Goal: Task Accomplishment & Management: Manage account settings

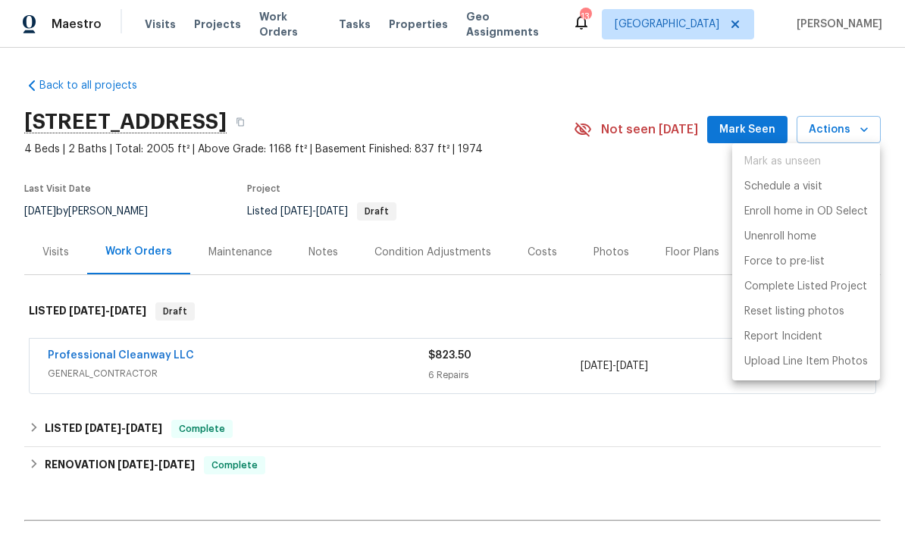
click at [543, 177] on div at bounding box center [452, 269] width 905 height 538
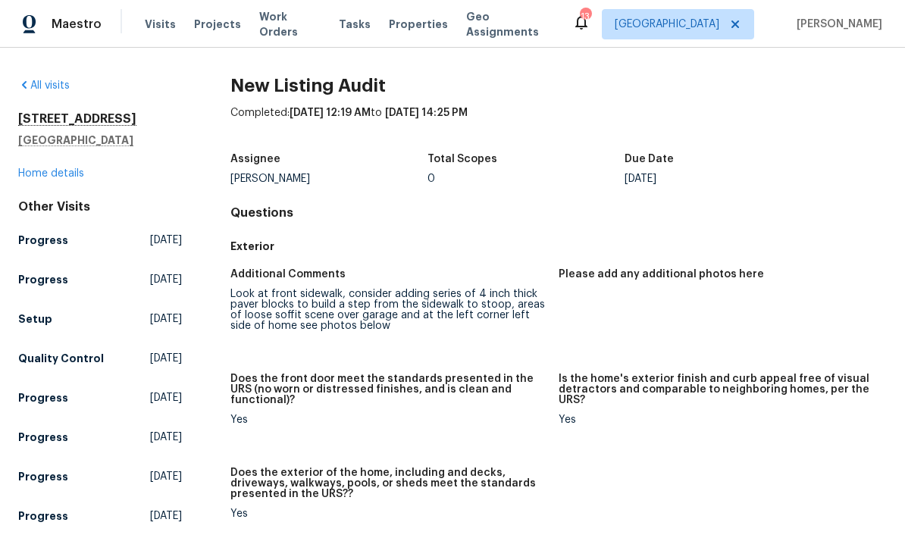
click at [151, 28] on span "Visits" at bounding box center [160, 24] width 31 height 15
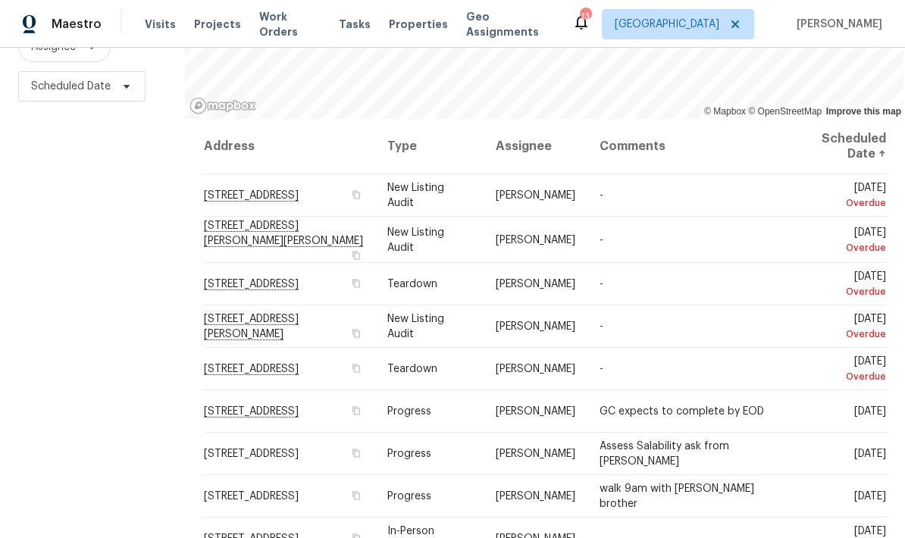
scroll to position [201, 0]
click at [0, 0] on span at bounding box center [0, 0] width 0 height 0
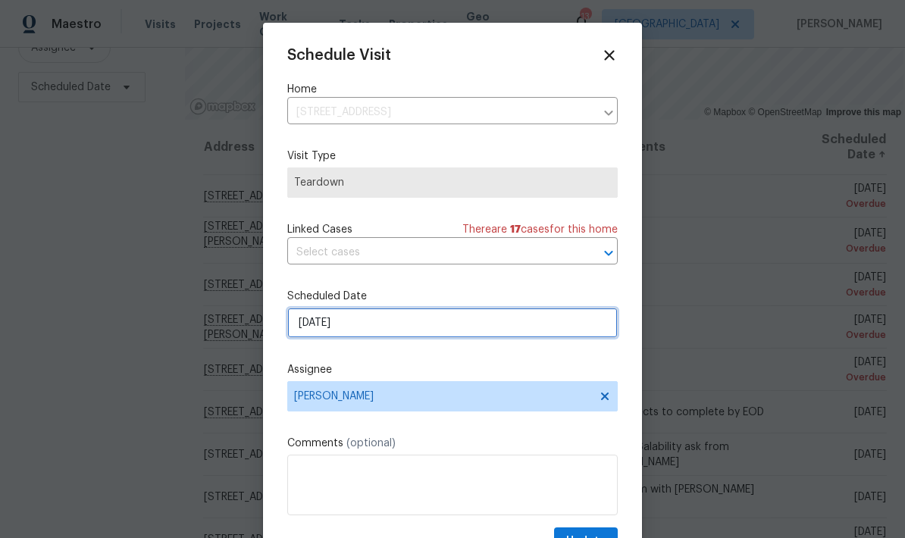
click at [366, 327] on input "8/10/2025" at bounding box center [452, 323] width 330 height 30
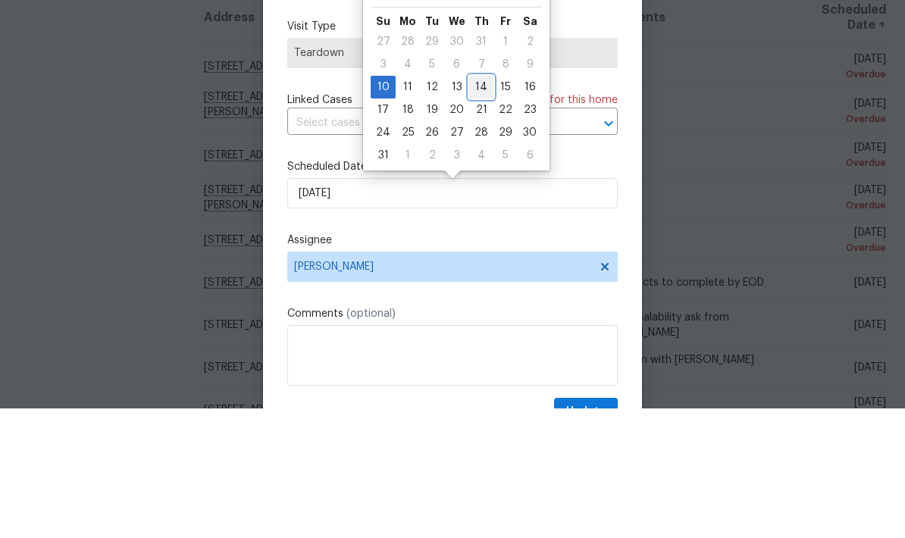
click at [469, 206] on div "14" at bounding box center [481, 216] width 24 height 21
type input "[DATE]"
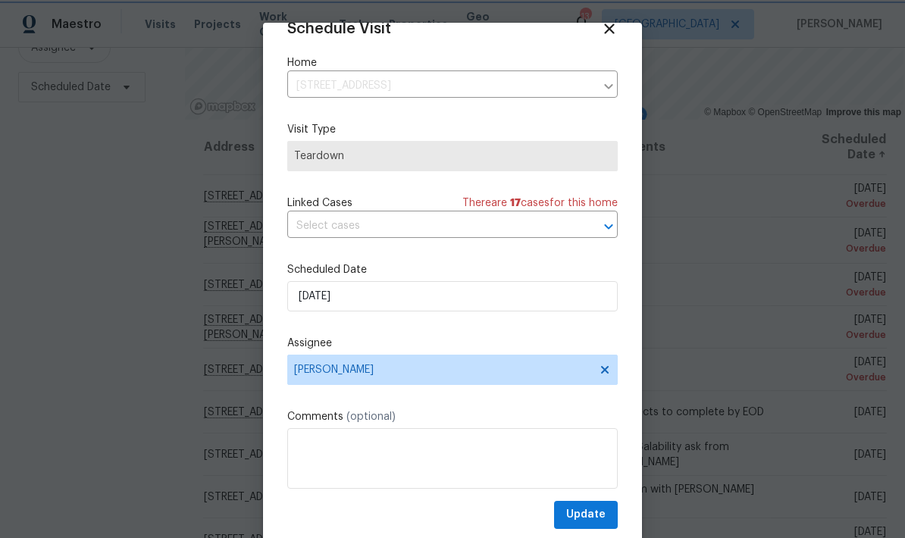
scroll to position [30, 0]
click at [585, 508] on span "Update" at bounding box center [585, 514] width 39 height 19
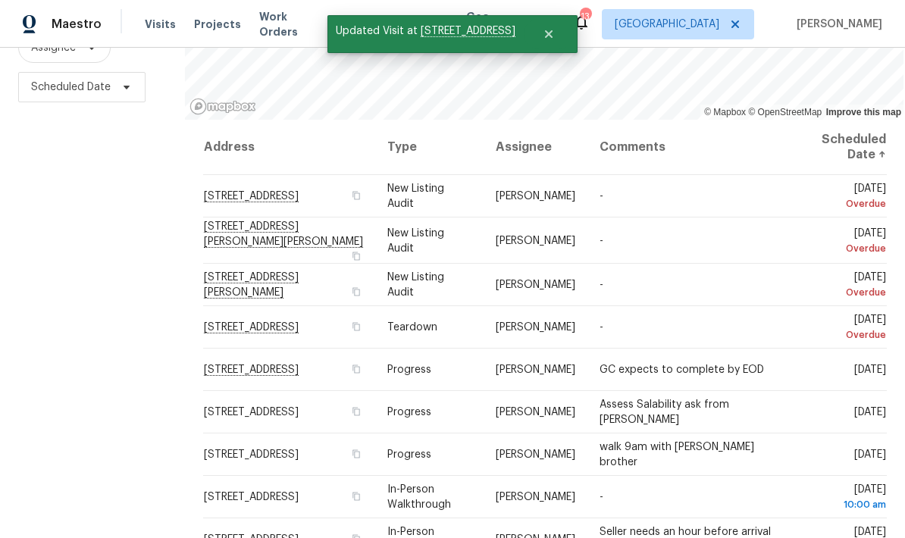
click at [0, 0] on span at bounding box center [0, 0] width 0 height 0
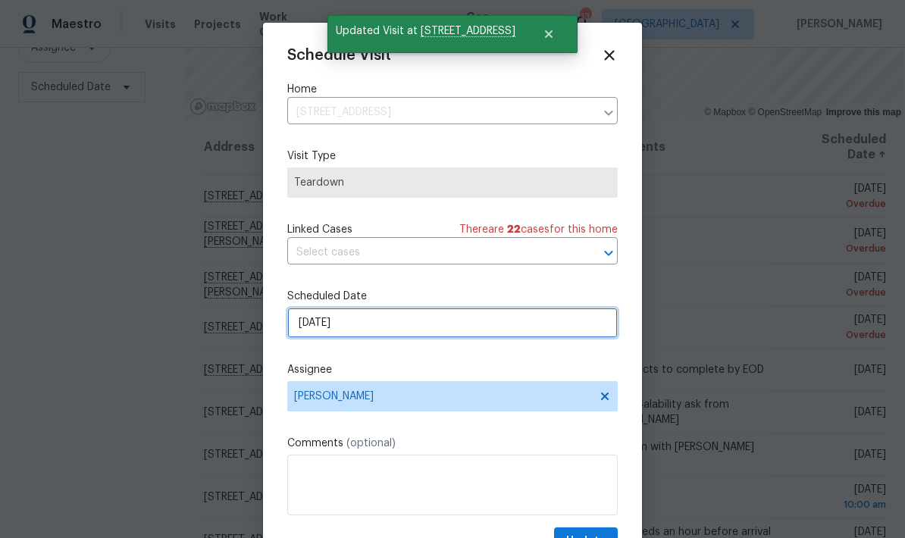
click at [374, 327] on input "8/12/2025" at bounding box center [452, 323] width 330 height 30
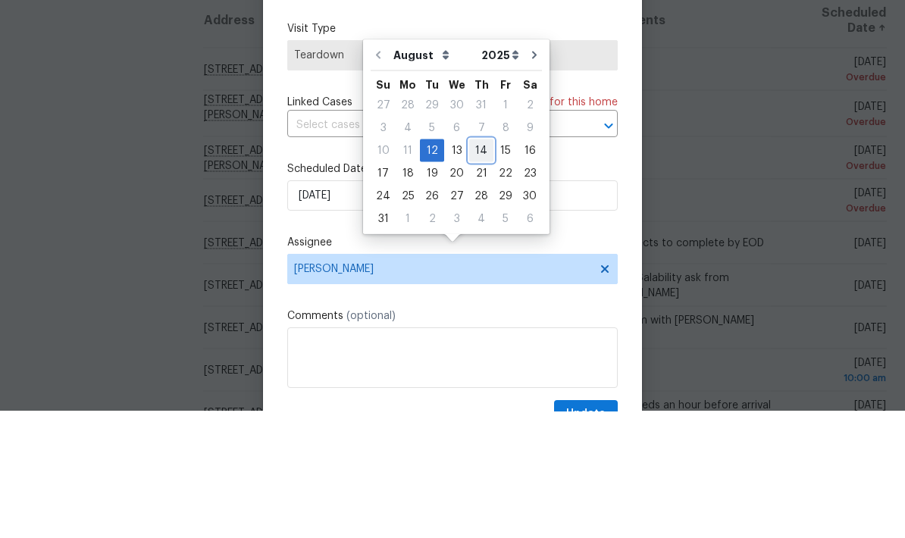
click at [476, 267] on div "14" at bounding box center [481, 277] width 24 height 21
type input "8/14/2025"
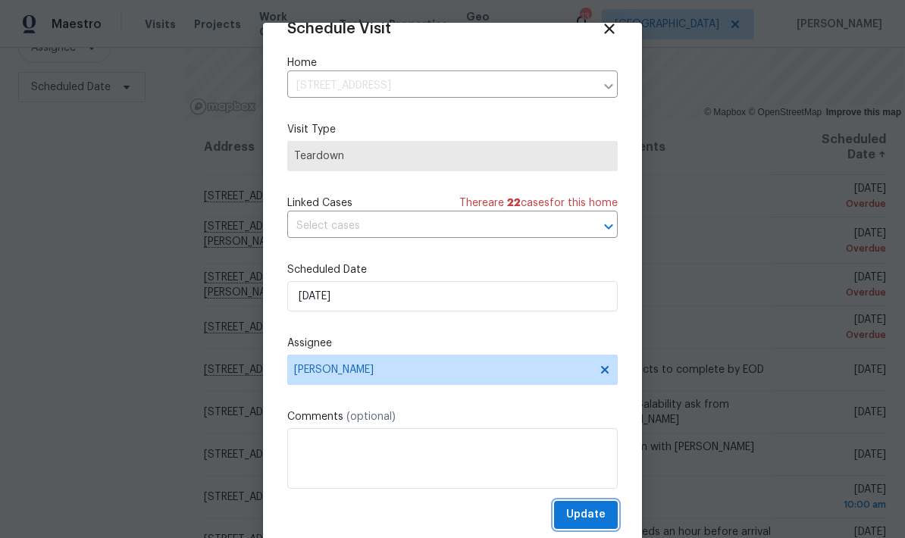
click at [587, 512] on span "Update" at bounding box center [585, 514] width 39 height 19
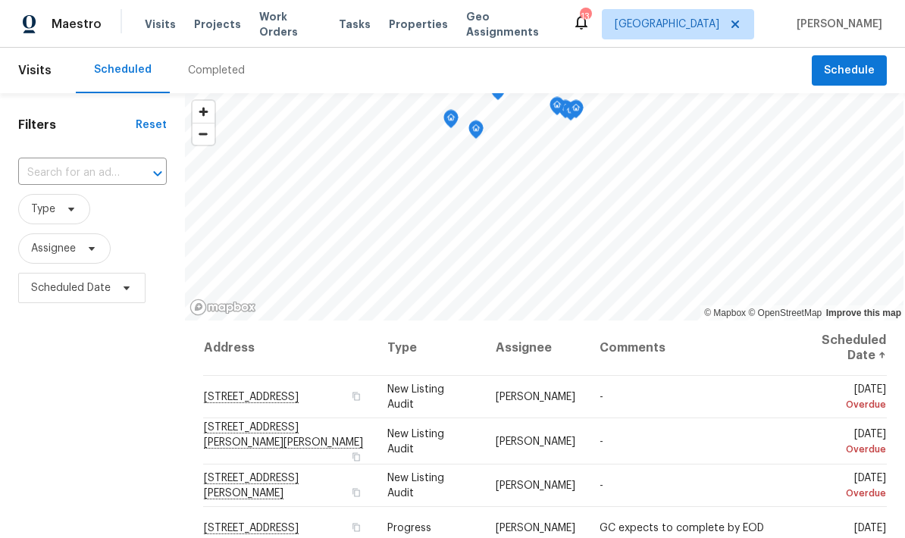
scroll to position [0, 0]
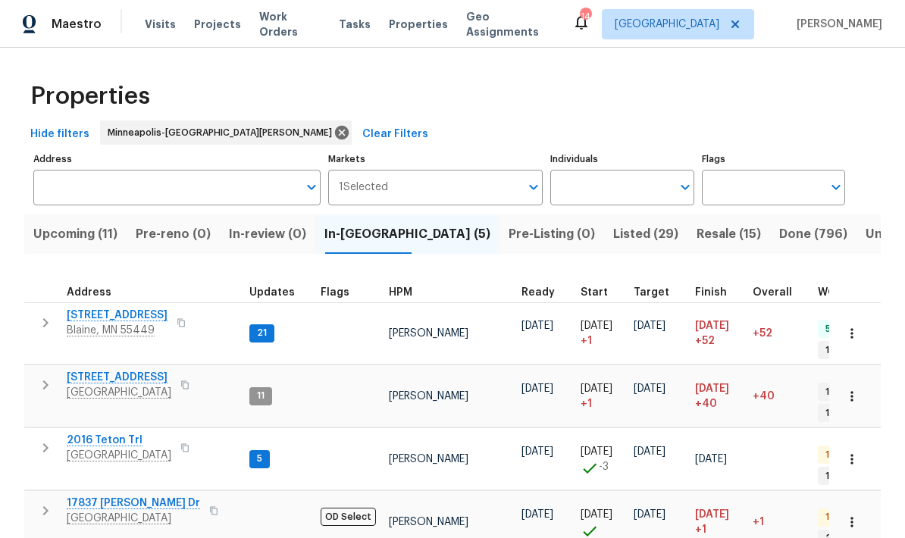
scroll to position [12, 0]
click at [67, 239] on span "Upcoming (11)" at bounding box center [75, 234] width 84 height 21
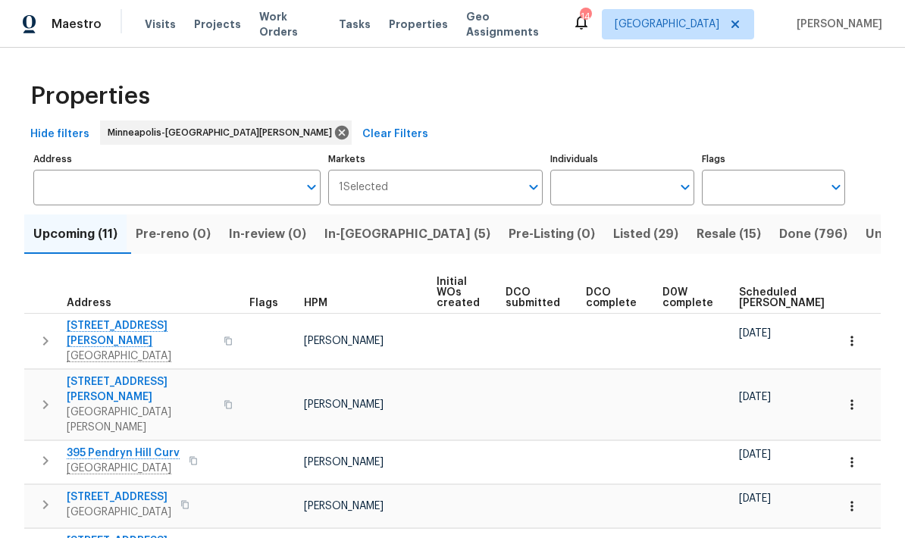
click at [340, 239] on span "In-reno (5)" at bounding box center [407, 234] width 166 height 21
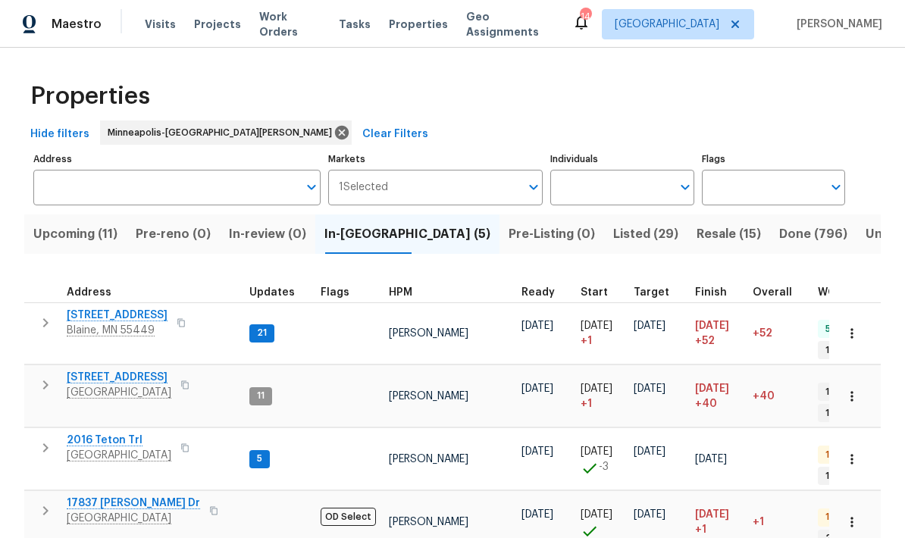
click at [69, 174] on input "Address" at bounding box center [165, 188] width 264 height 36
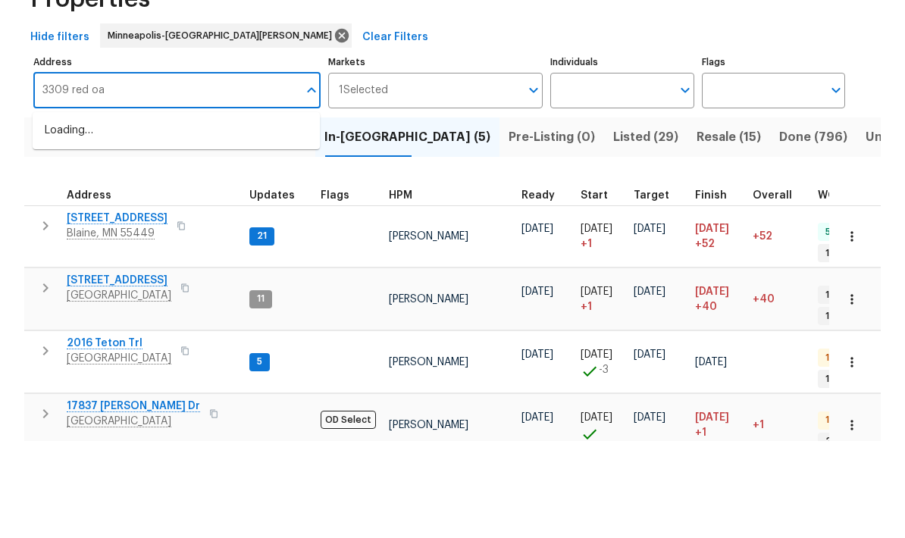
type input "3309 red oak"
click at [80, 215] on li "3309 Red Oak Cir N Burnsville MN 55337" at bounding box center [176, 228] width 287 height 26
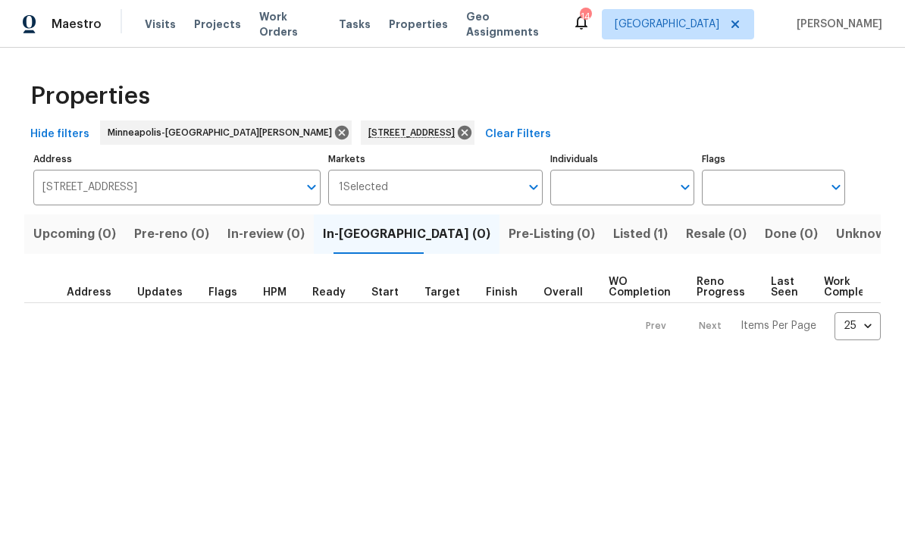
click at [613, 242] on span "Listed (1)" at bounding box center [640, 234] width 55 height 21
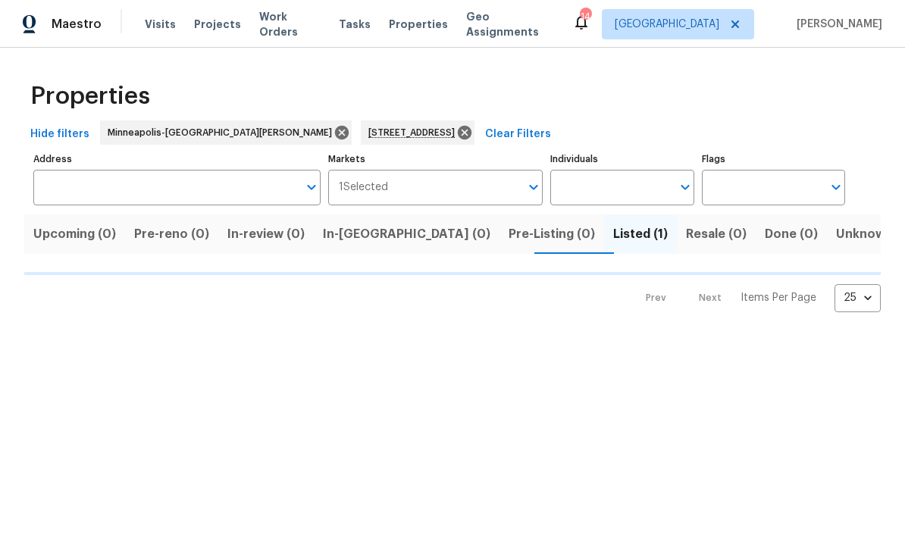
type input "3309 Red Oak Cir N Burnsville MN 55337"
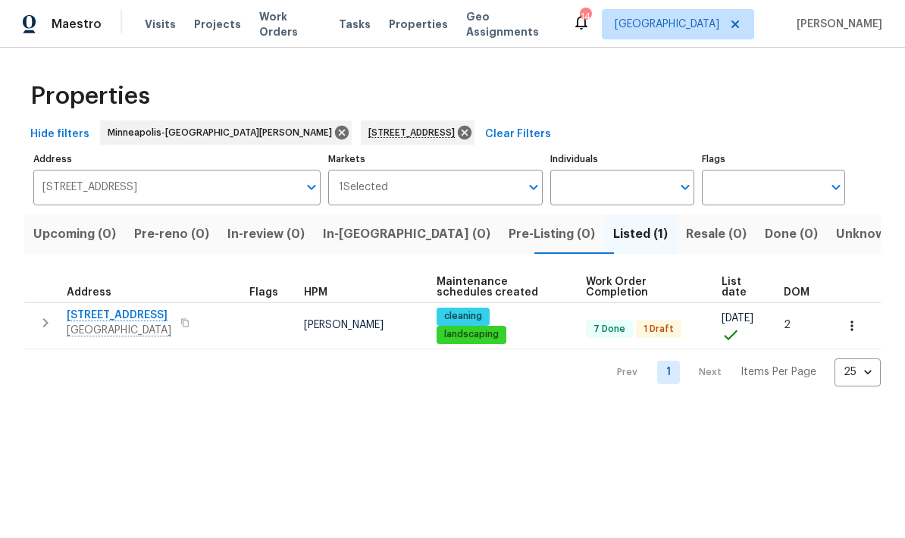
click at [861, 329] on button "button" at bounding box center [851, 325] width 33 height 33
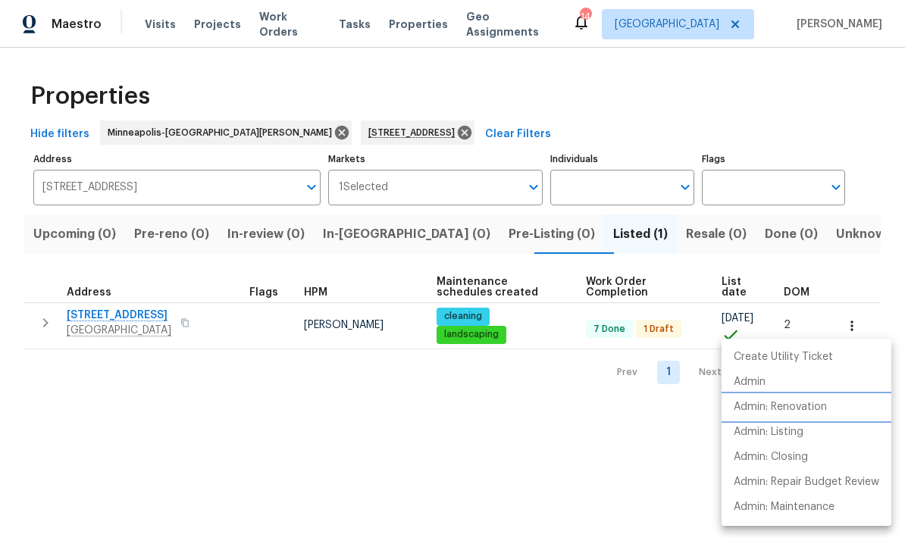
click at [747, 413] on p "Admin: Renovation" at bounding box center [780, 407] width 93 height 16
click at [793, 404] on p "Admin: Renovation" at bounding box center [780, 407] width 93 height 16
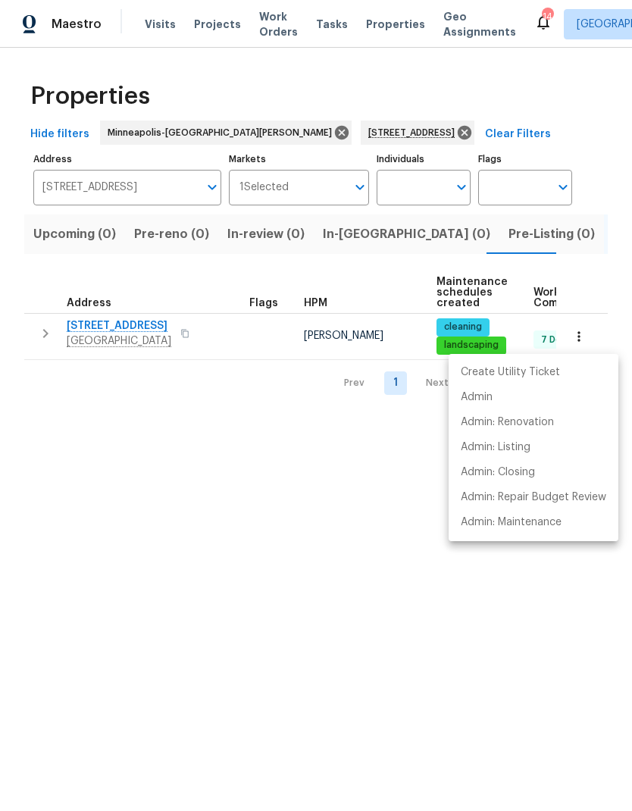
click at [83, 328] on div at bounding box center [316, 405] width 632 height 811
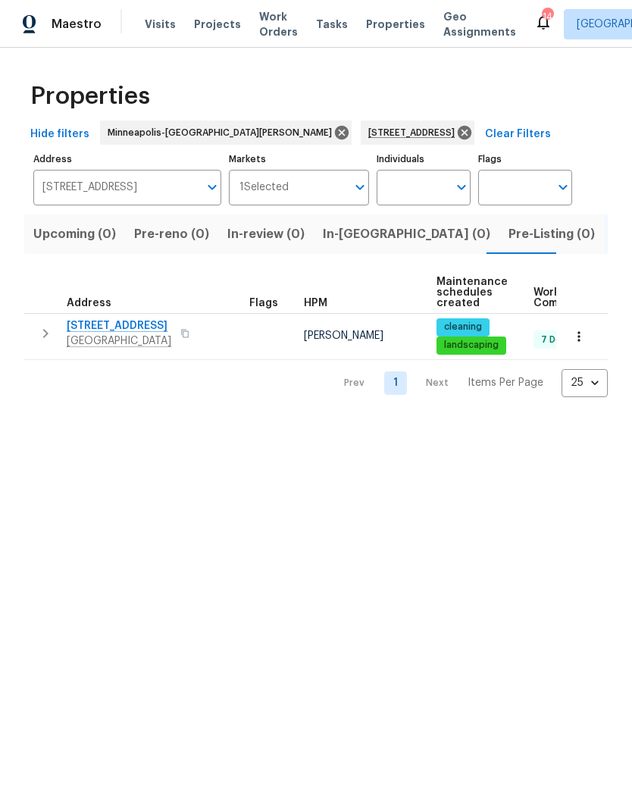
click at [86, 323] on span "3309 Red Oak Cir N" at bounding box center [119, 325] width 105 height 15
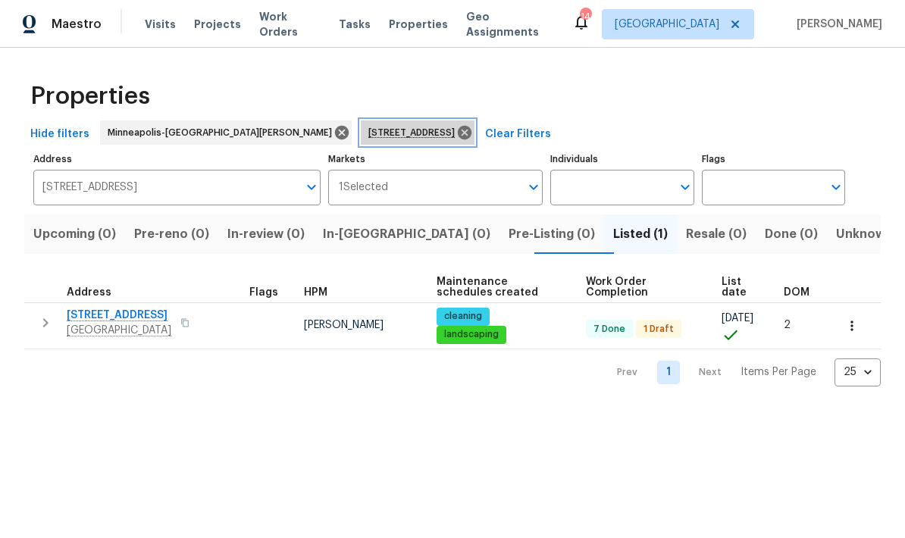
click at [458, 136] on icon at bounding box center [465, 133] width 14 height 14
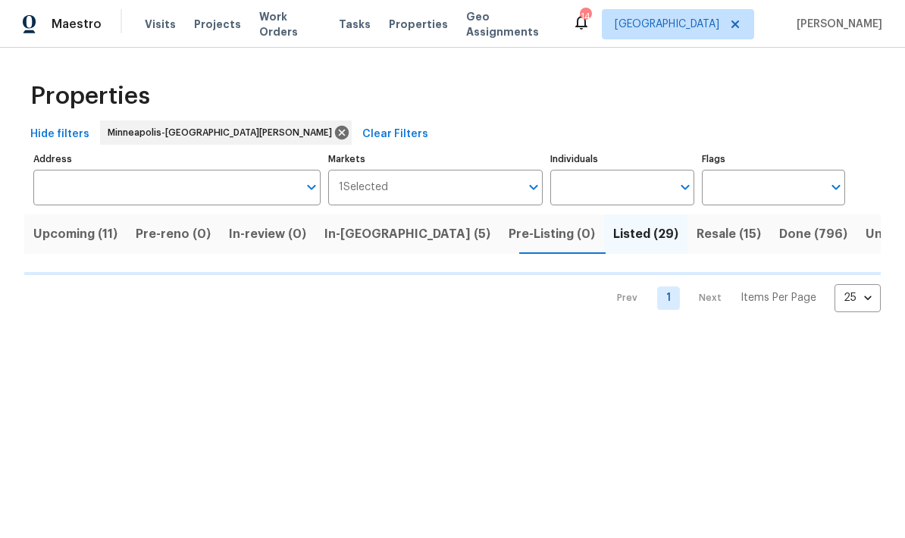
click at [351, 241] on span "In-reno (5)" at bounding box center [407, 234] width 166 height 21
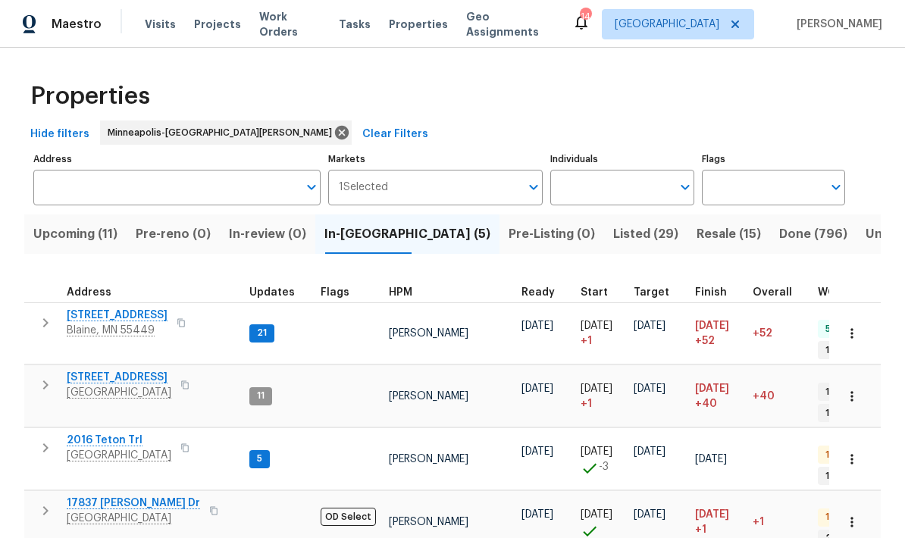
scroll to position [12, 0]
click at [87, 496] on span "17837 [PERSON_NAME] Dr" at bounding box center [133, 503] width 133 height 15
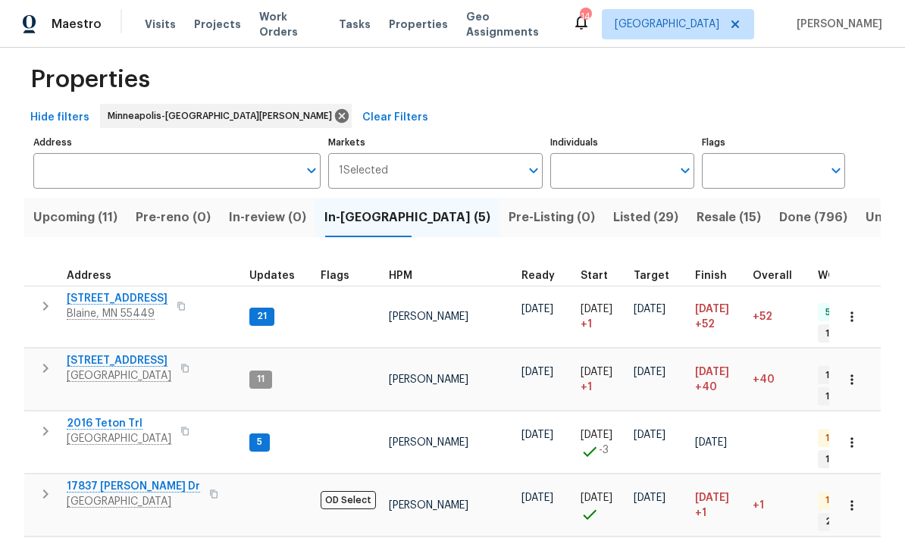
scroll to position [16, 0]
click at [97, 480] on span "17837 [PERSON_NAME] Dr" at bounding box center [133, 487] width 133 height 15
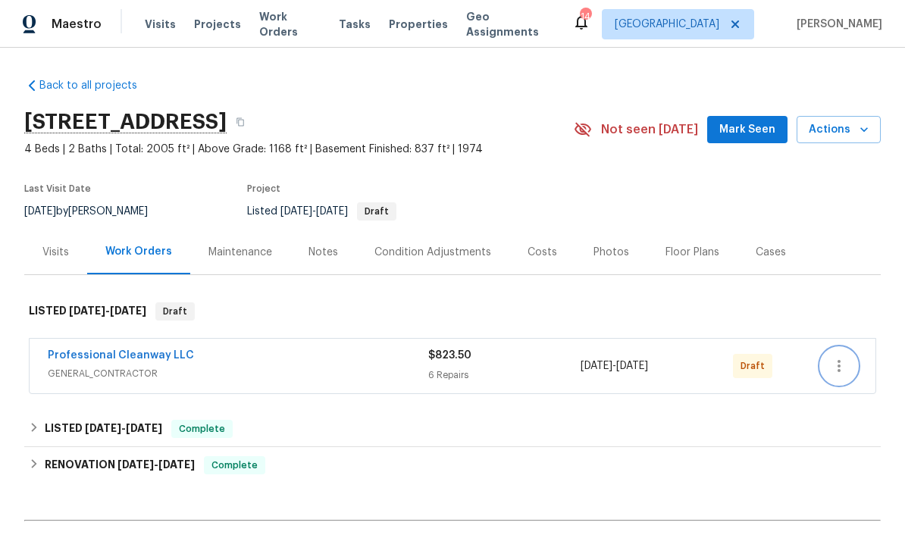
click at [631, 370] on icon "button" at bounding box center [839, 366] width 18 height 18
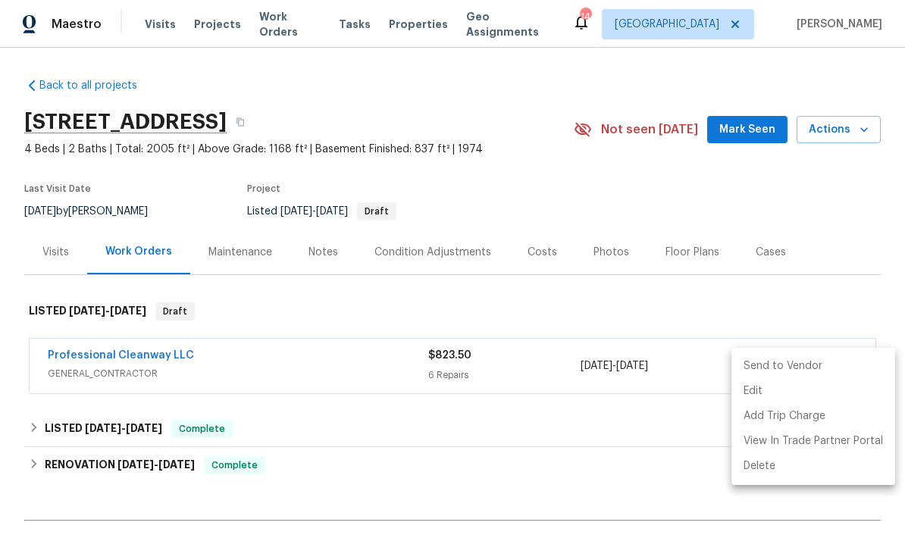
click at [631, 368] on li "Send to Vendor" at bounding box center [813, 366] width 164 height 25
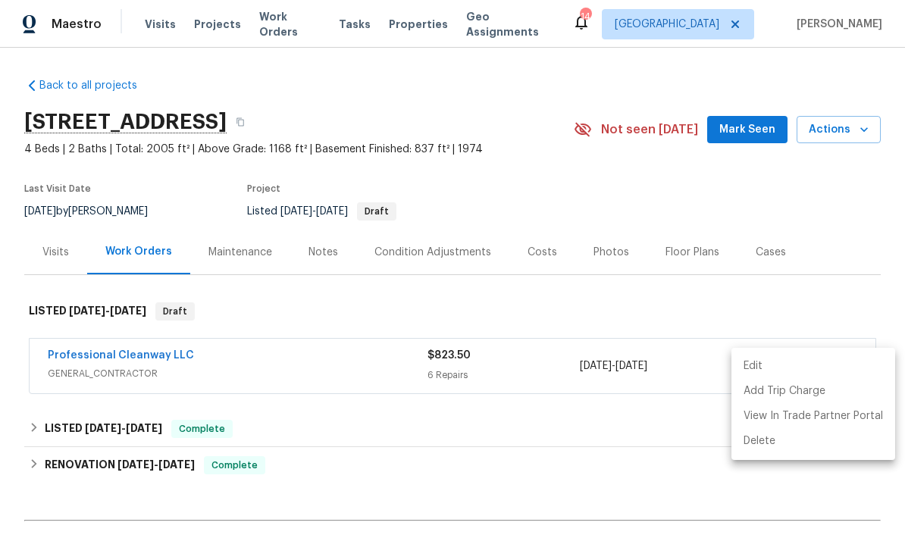
click at [514, 172] on div at bounding box center [452, 269] width 905 height 538
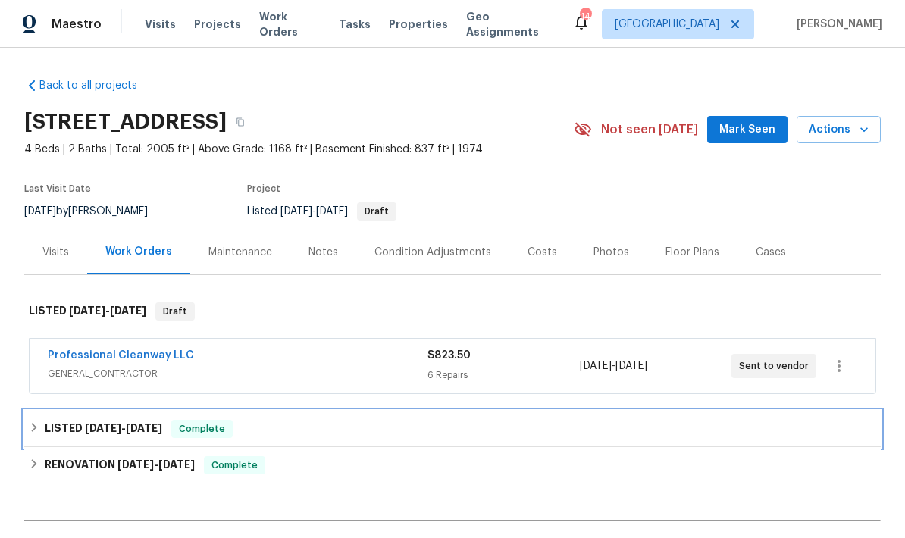
click at [36, 418] on div "LISTED 8/9/25 - 8/11/25 Complete" at bounding box center [452, 429] width 856 height 36
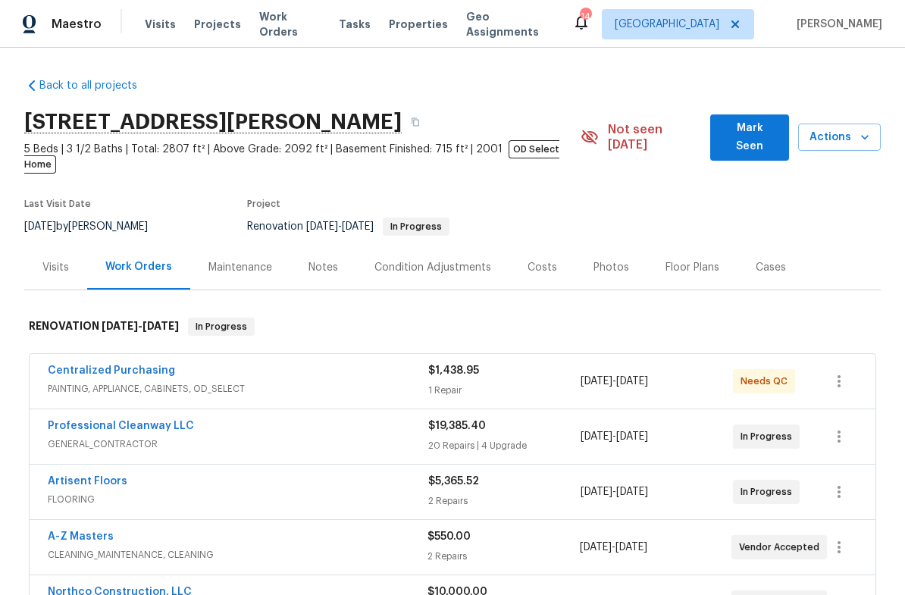
click at [314, 260] on div "Notes" at bounding box center [323, 267] width 30 height 15
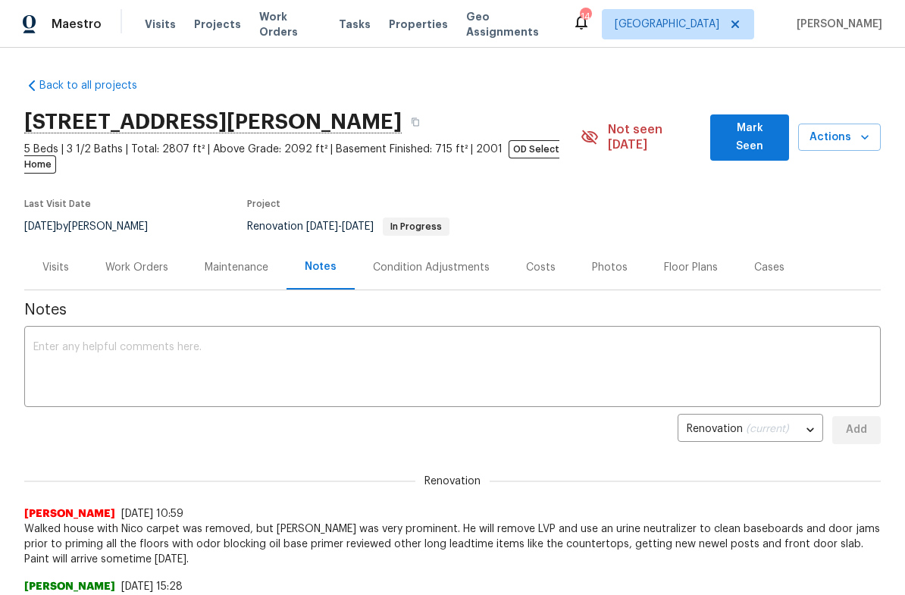
click at [43, 330] on div "x ​" at bounding box center [452, 368] width 856 height 77
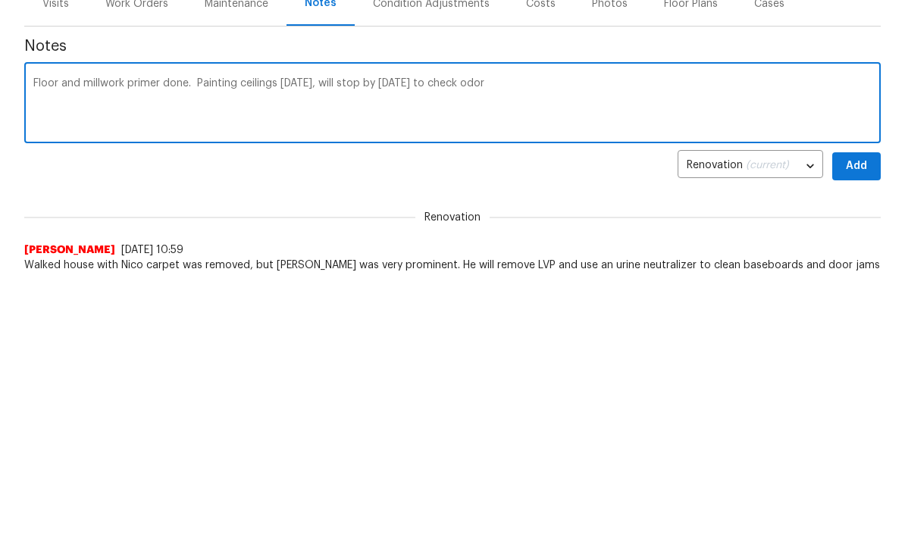
type textarea "Floor and millwork primer done. Painting ceilings today, will stop by tomorrow …"
click at [859, 421] on span "Add" at bounding box center [856, 430] width 24 height 19
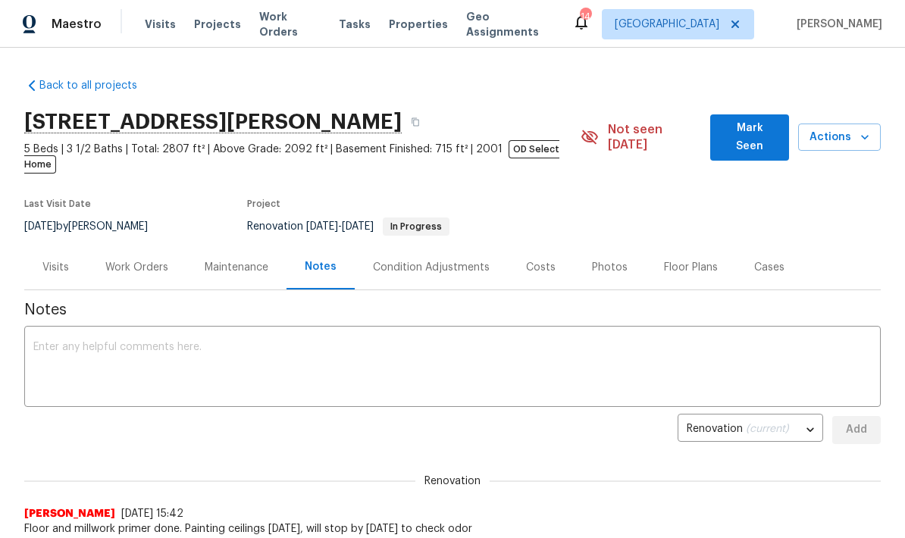
click at [826, 128] on span "Actions" at bounding box center [839, 137] width 58 height 19
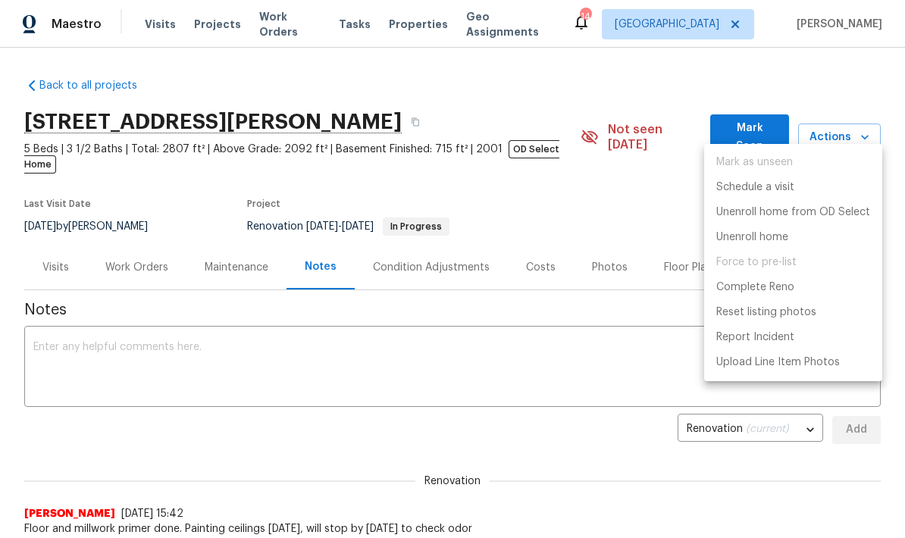
click at [37, 265] on div at bounding box center [452, 269] width 905 height 538
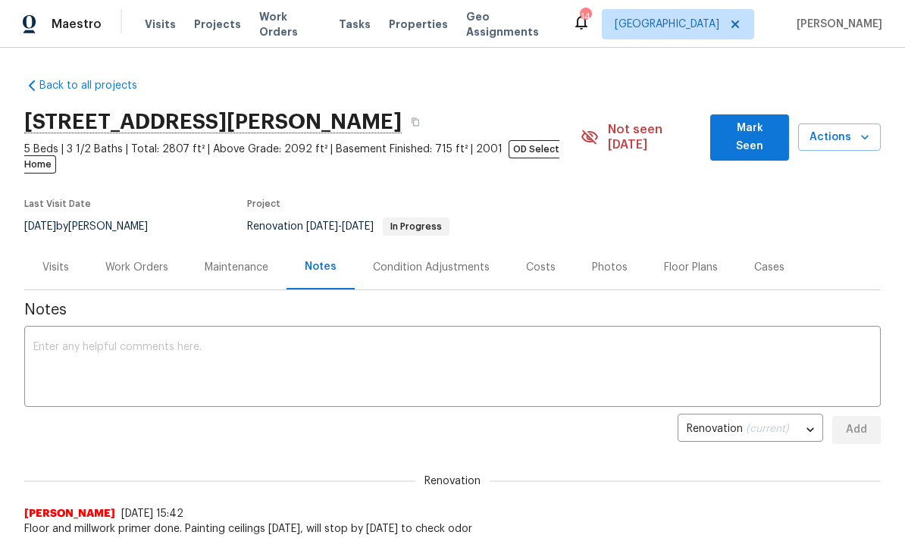
click at [52, 260] on div "Visits" at bounding box center [55, 267] width 27 height 15
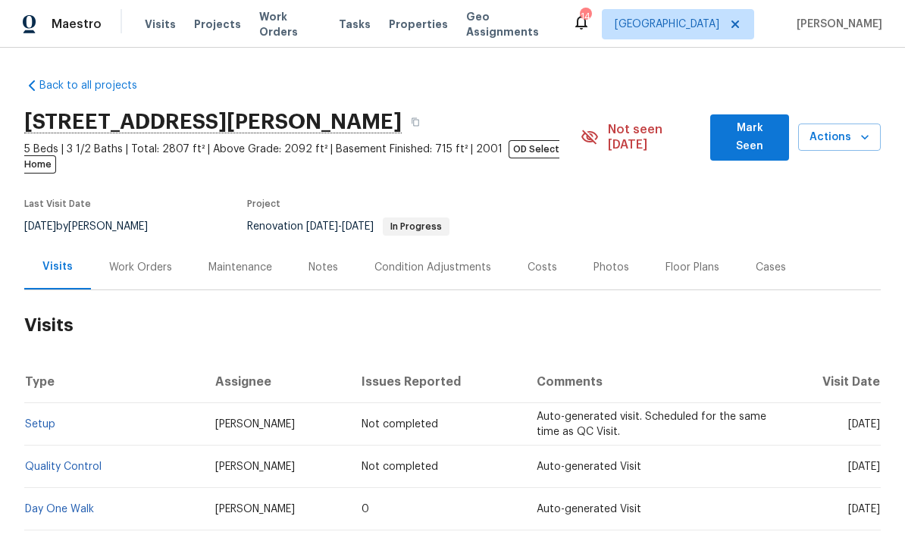
click at [817, 128] on span "Actions" at bounding box center [839, 137] width 58 height 19
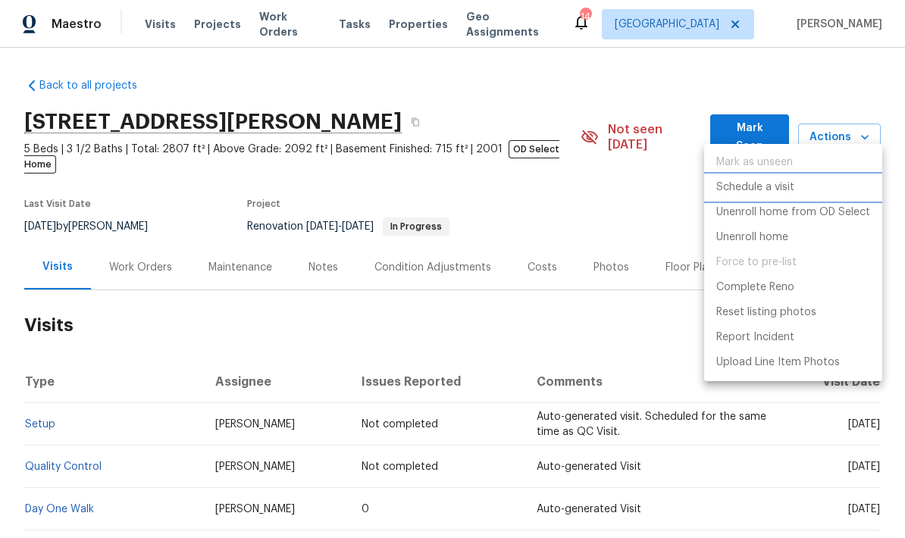
click at [727, 190] on p "Schedule a visit" at bounding box center [755, 188] width 78 height 16
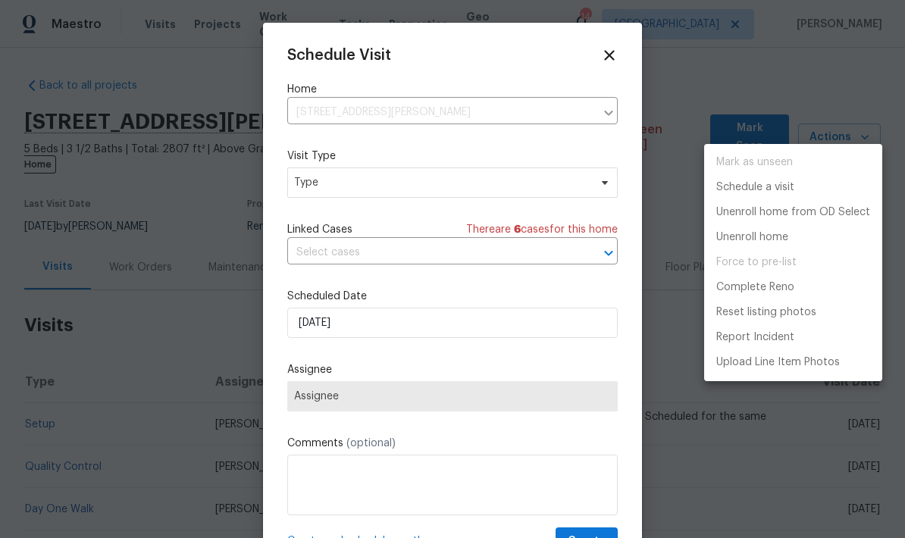
click at [316, 190] on div at bounding box center [452, 269] width 905 height 538
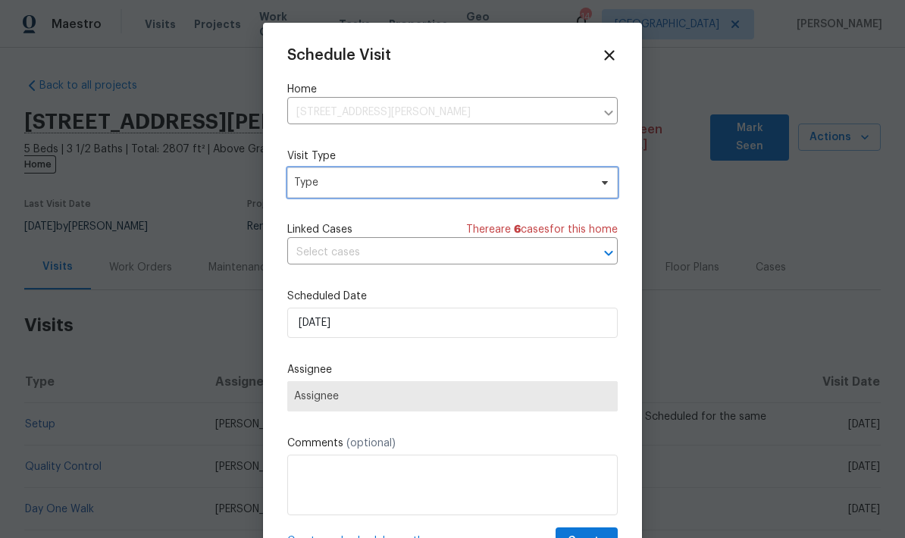
click at [308, 190] on span "Type" at bounding box center [441, 182] width 295 height 15
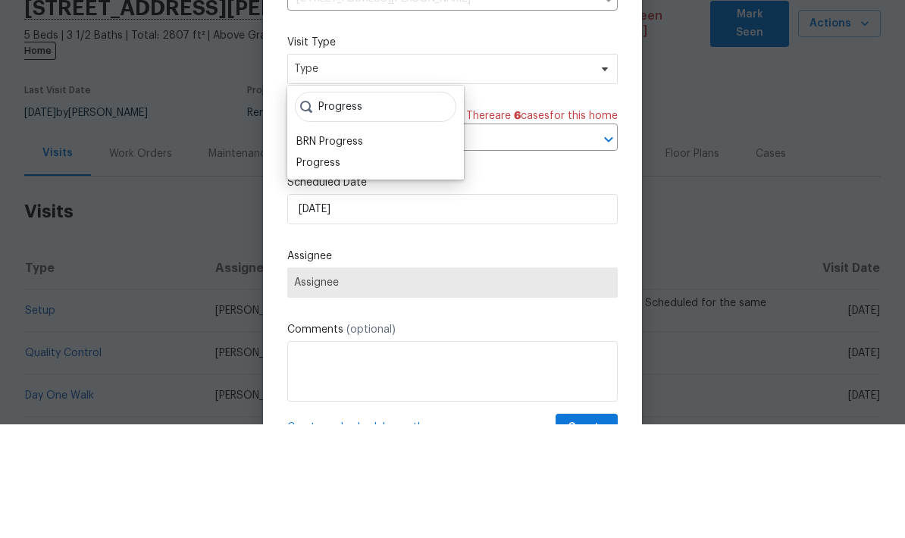
type input "Progress"
click at [305, 269] on div "Progress" at bounding box center [318, 276] width 44 height 15
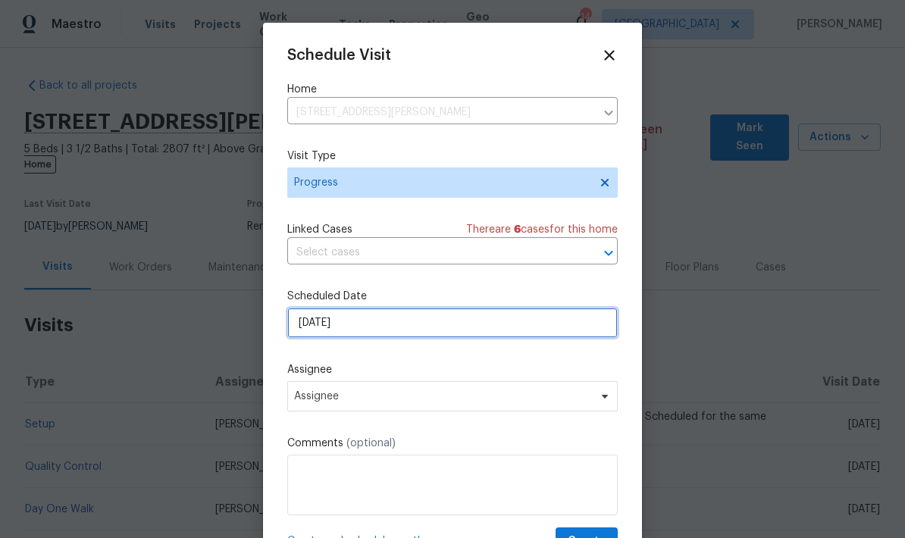
click at [376, 329] on input "8/13/2025" at bounding box center [452, 323] width 330 height 30
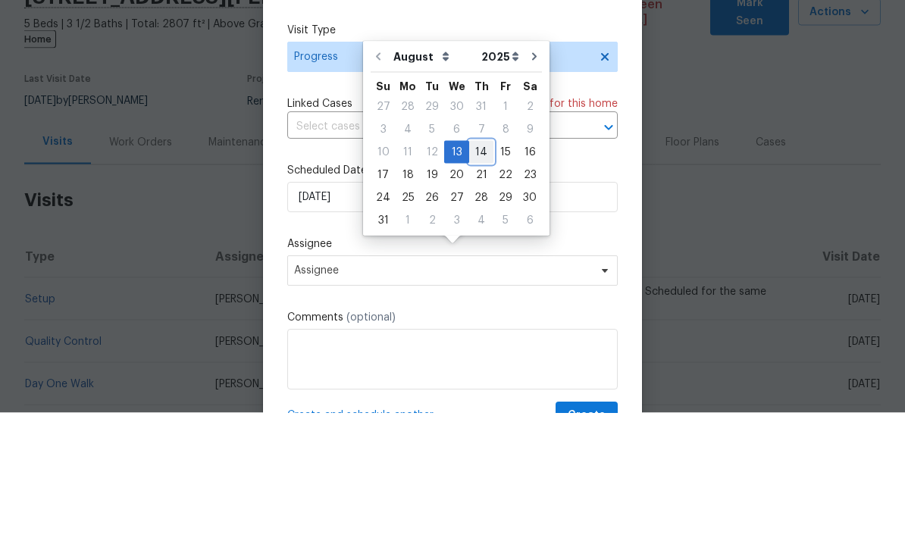
click at [469, 267] on div "14" at bounding box center [481, 277] width 24 height 21
type input "8/14/2025"
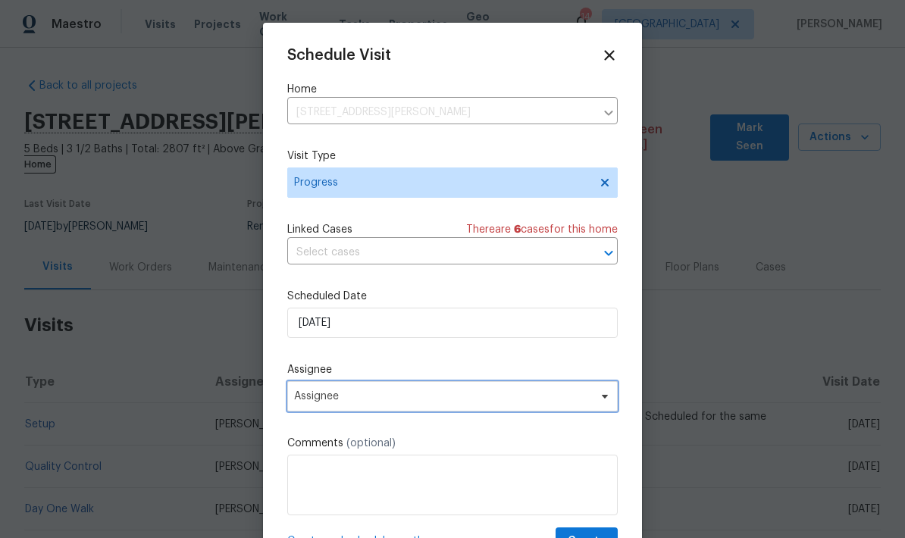
click at [301, 399] on span "Assignee" at bounding box center [442, 396] width 297 height 12
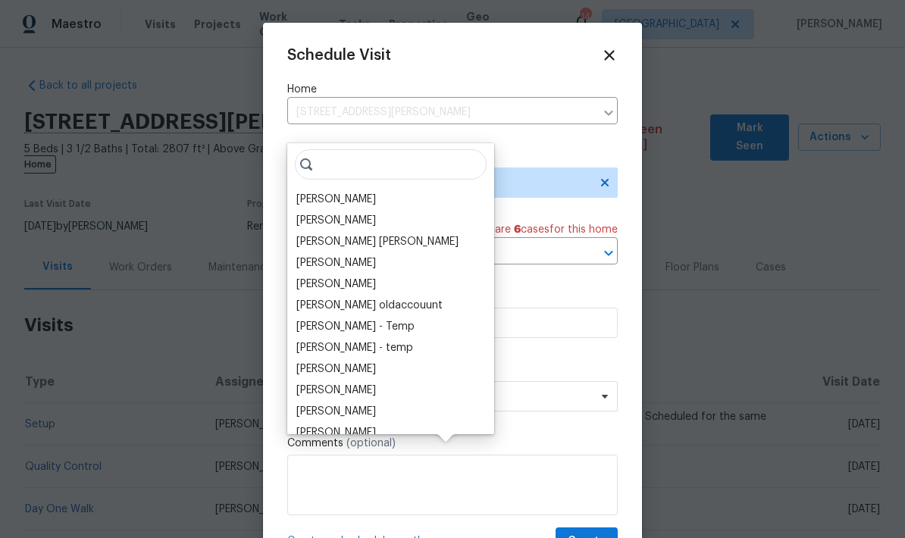
click at [318, 192] on div "[PERSON_NAME]" at bounding box center [336, 199] width 80 height 15
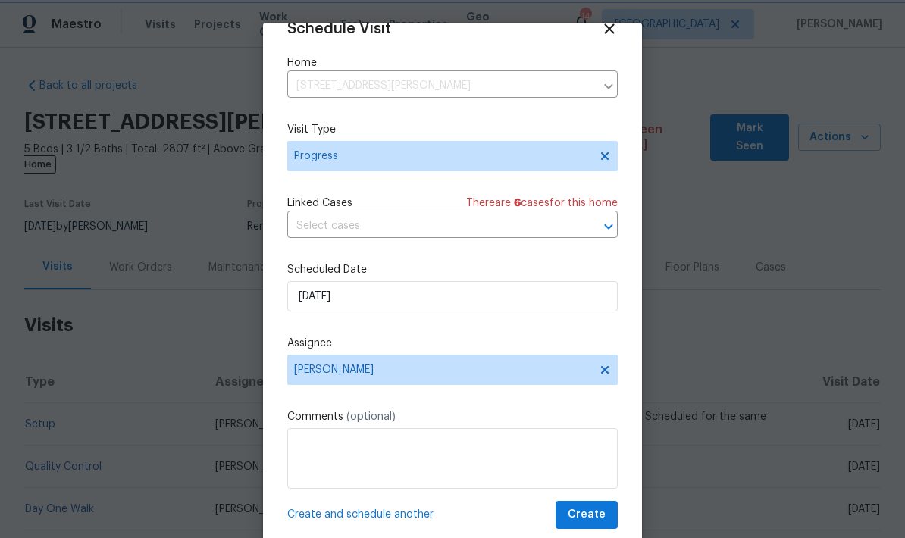
scroll to position [30, 0]
click at [584, 509] on span "Create" at bounding box center [587, 514] width 38 height 19
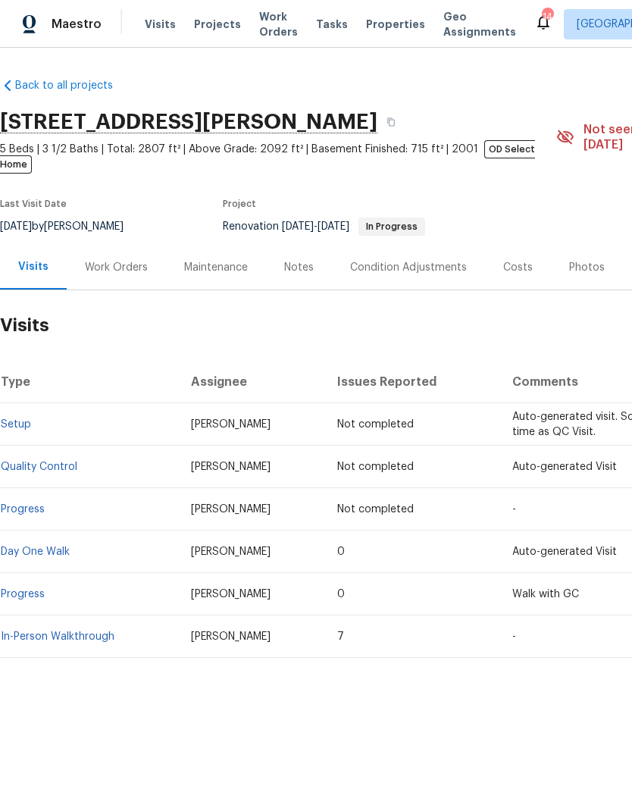
scroll to position [0, 0]
